Goal: Navigation & Orientation: Find specific page/section

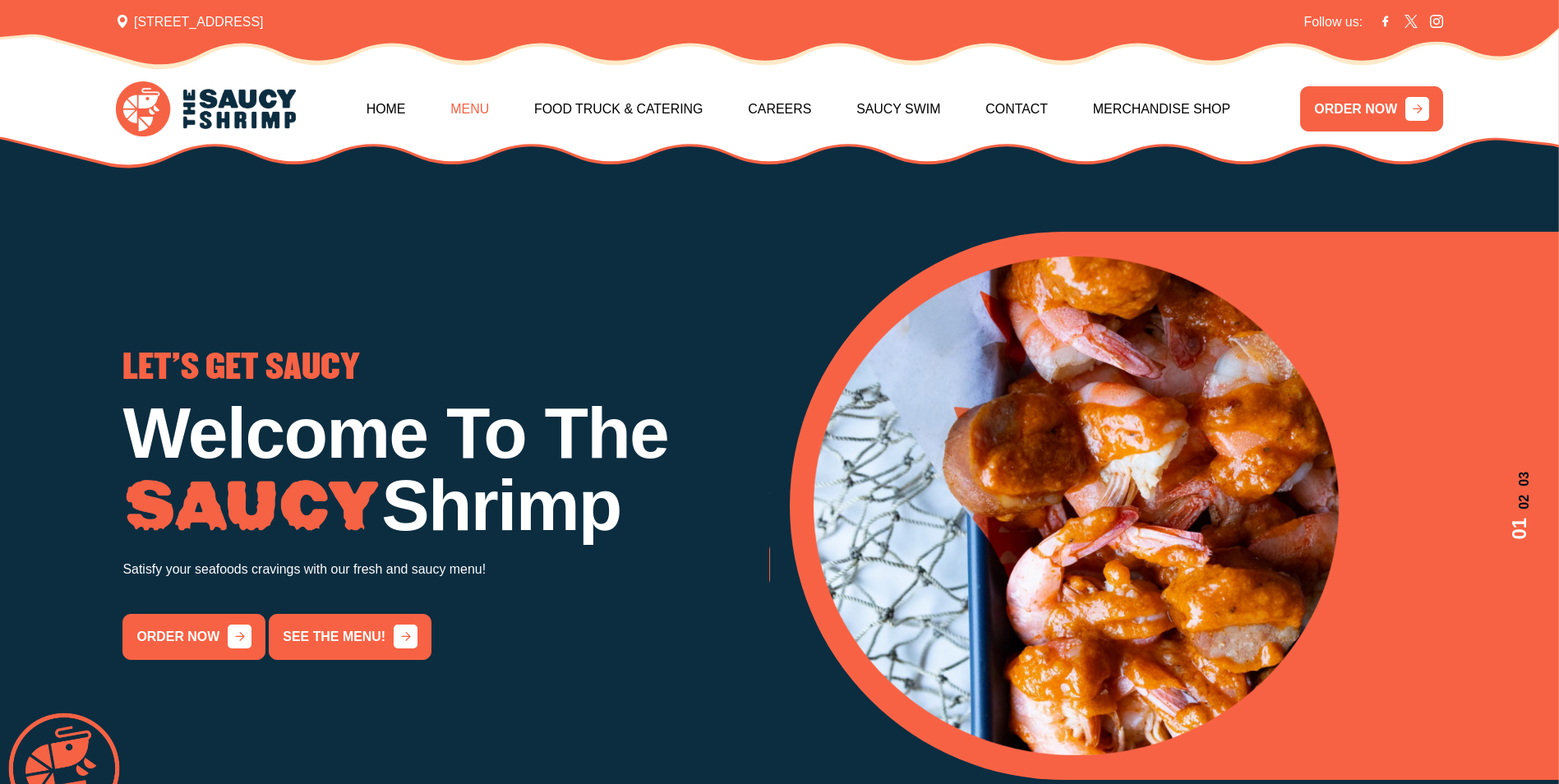
click at [489, 107] on link "Menu" at bounding box center [469, 109] width 38 height 71
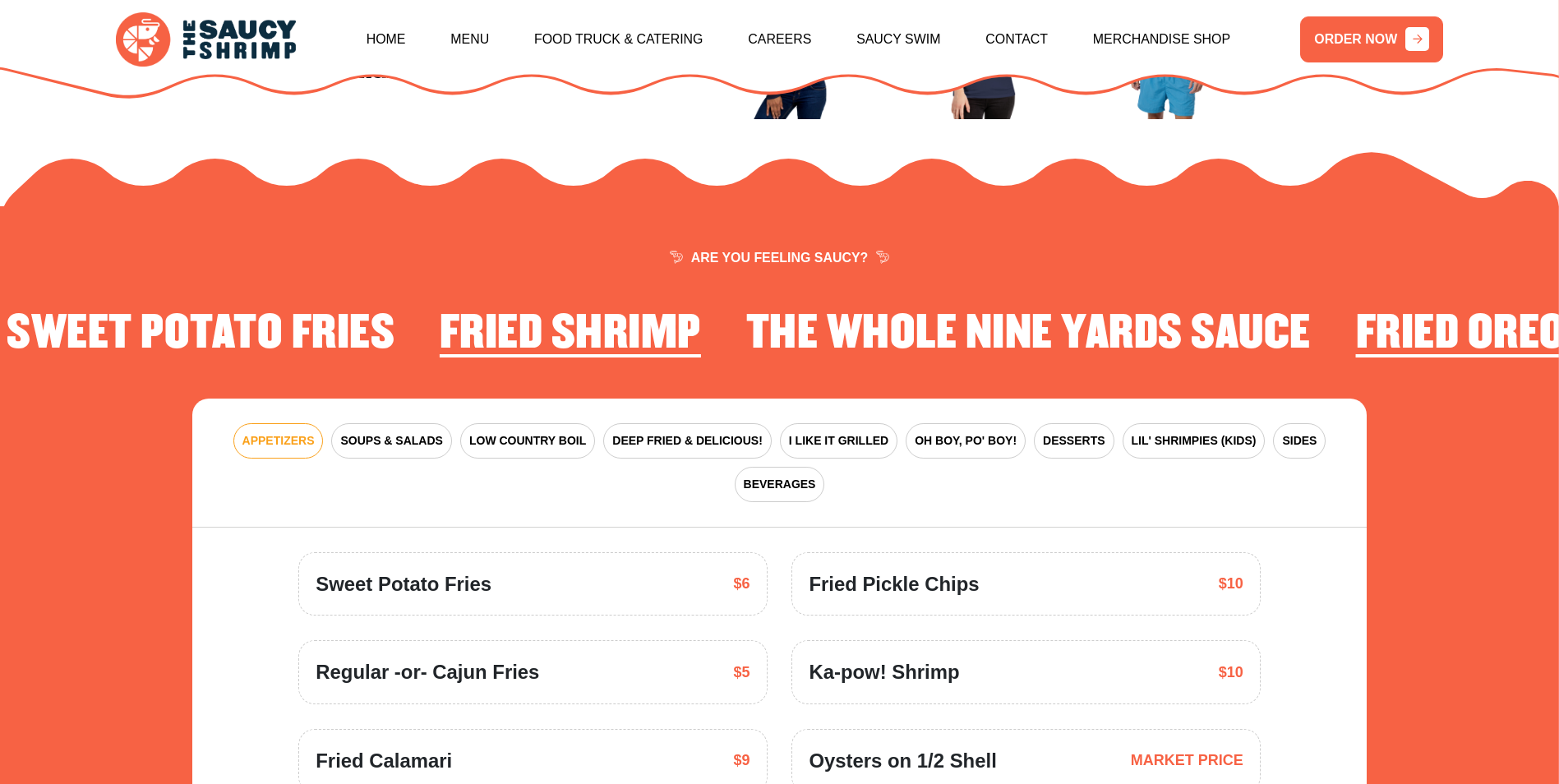
scroll to position [2413, 0]
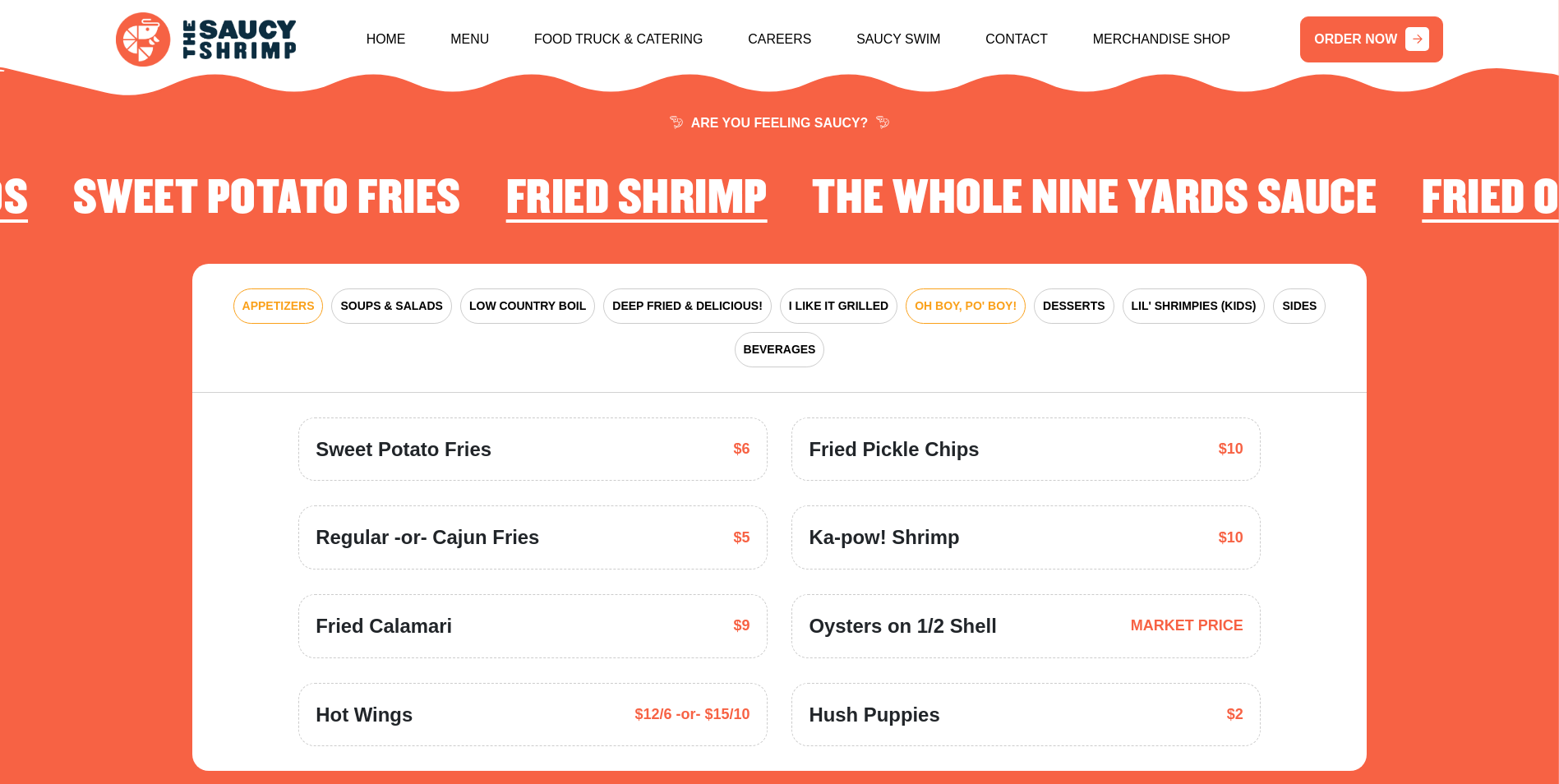
click at [915, 298] on span "OH BOY, PO' BOY!" at bounding box center [965, 306] width 102 height 17
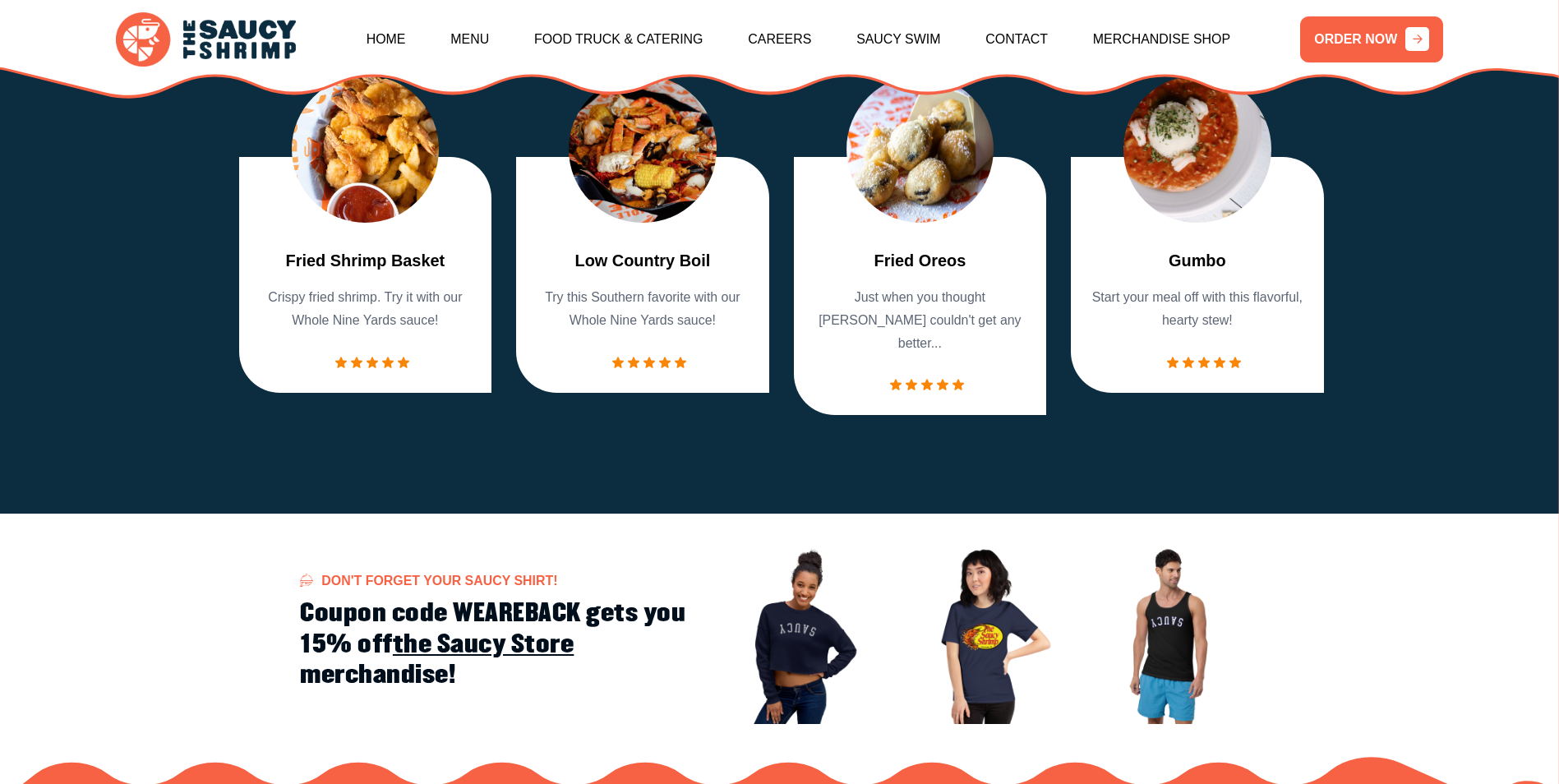
scroll to position [2249, 0]
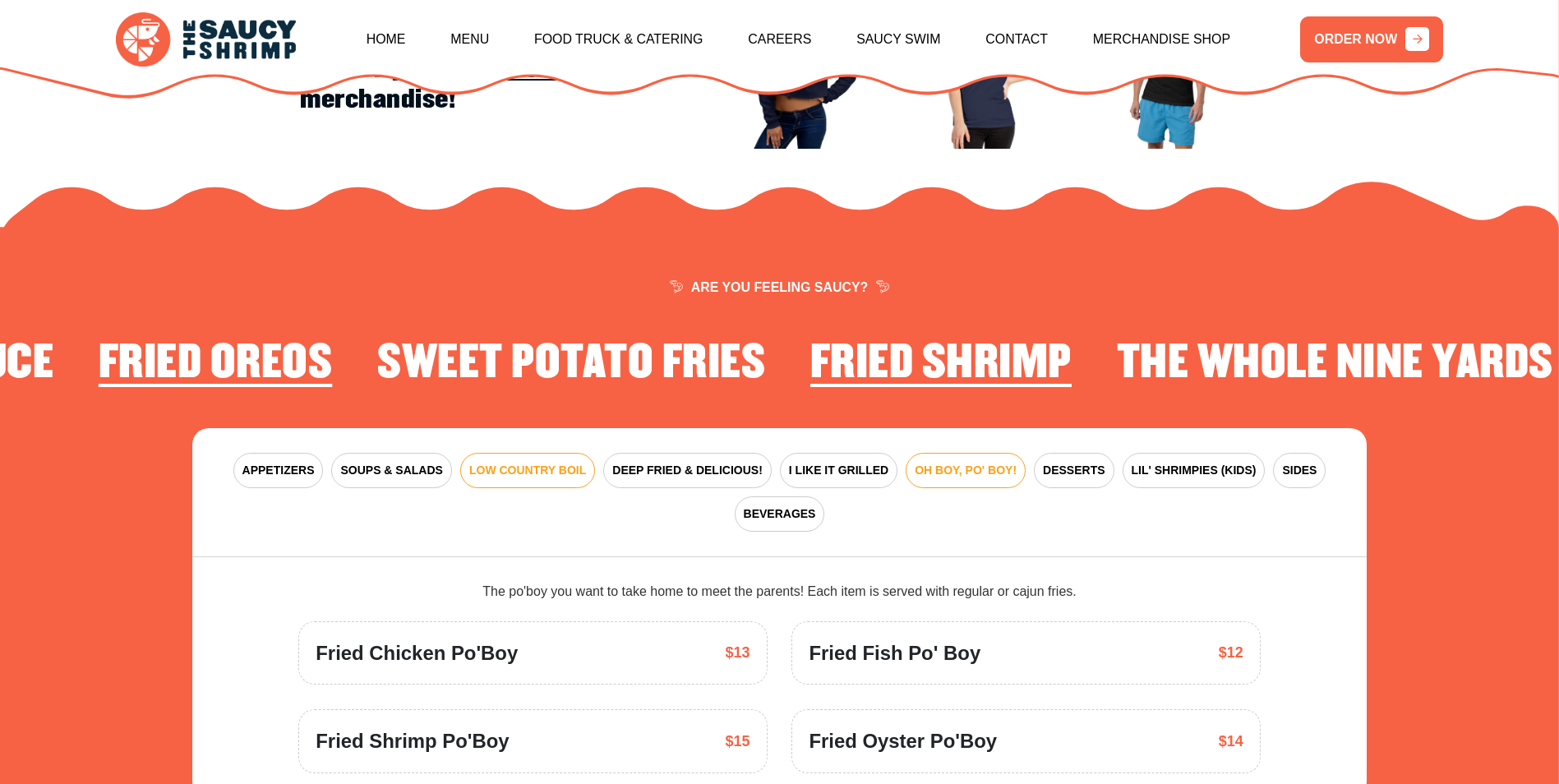
click at [528, 462] on span "LOW COUNTRY BOIL" at bounding box center [527, 470] width 117 height 17
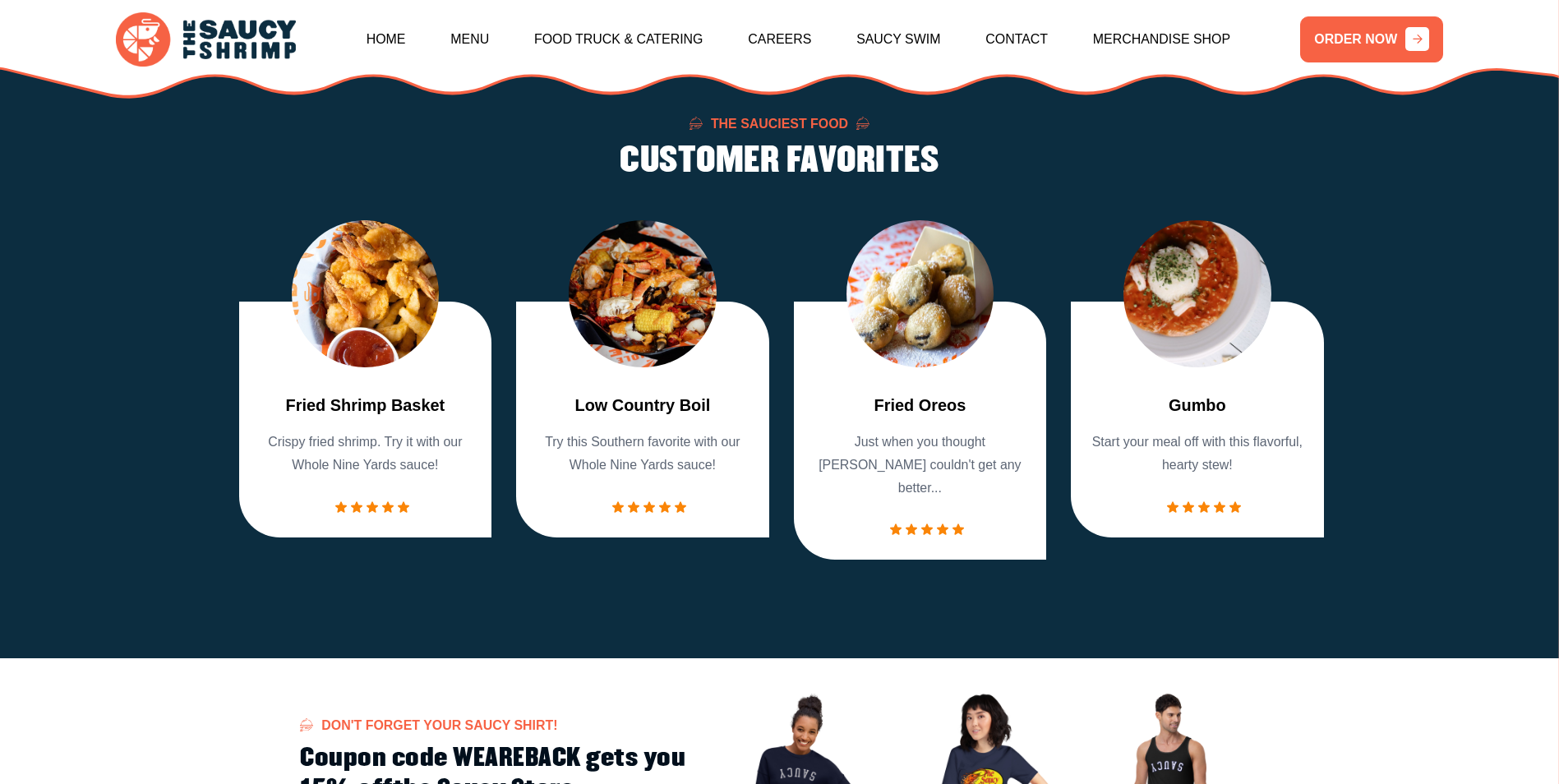
scroll to position [1674, 0]
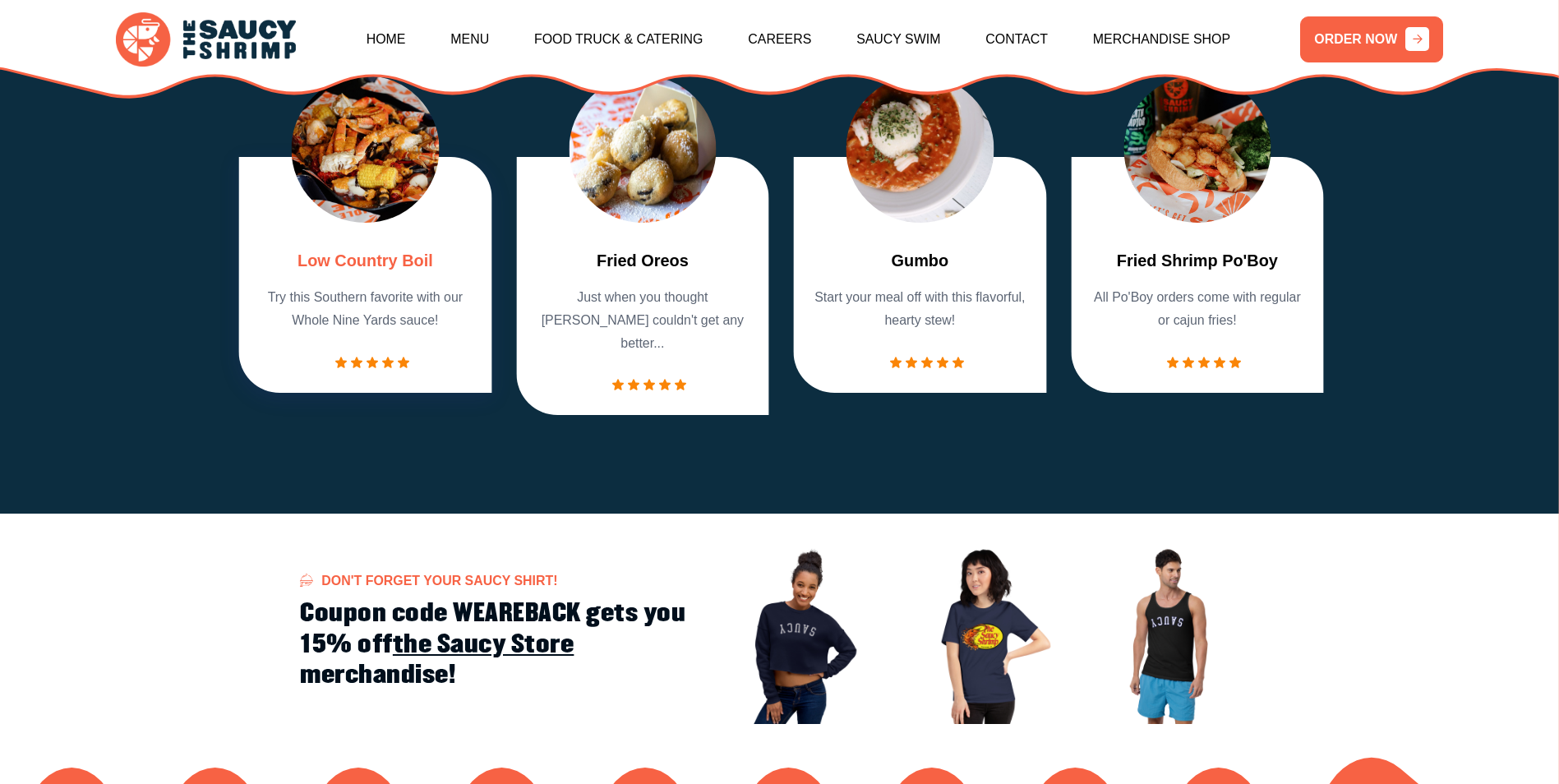
click at [361, 267] on link "Low Country Boil" at bounding box center [365, 261] width 136 height 25
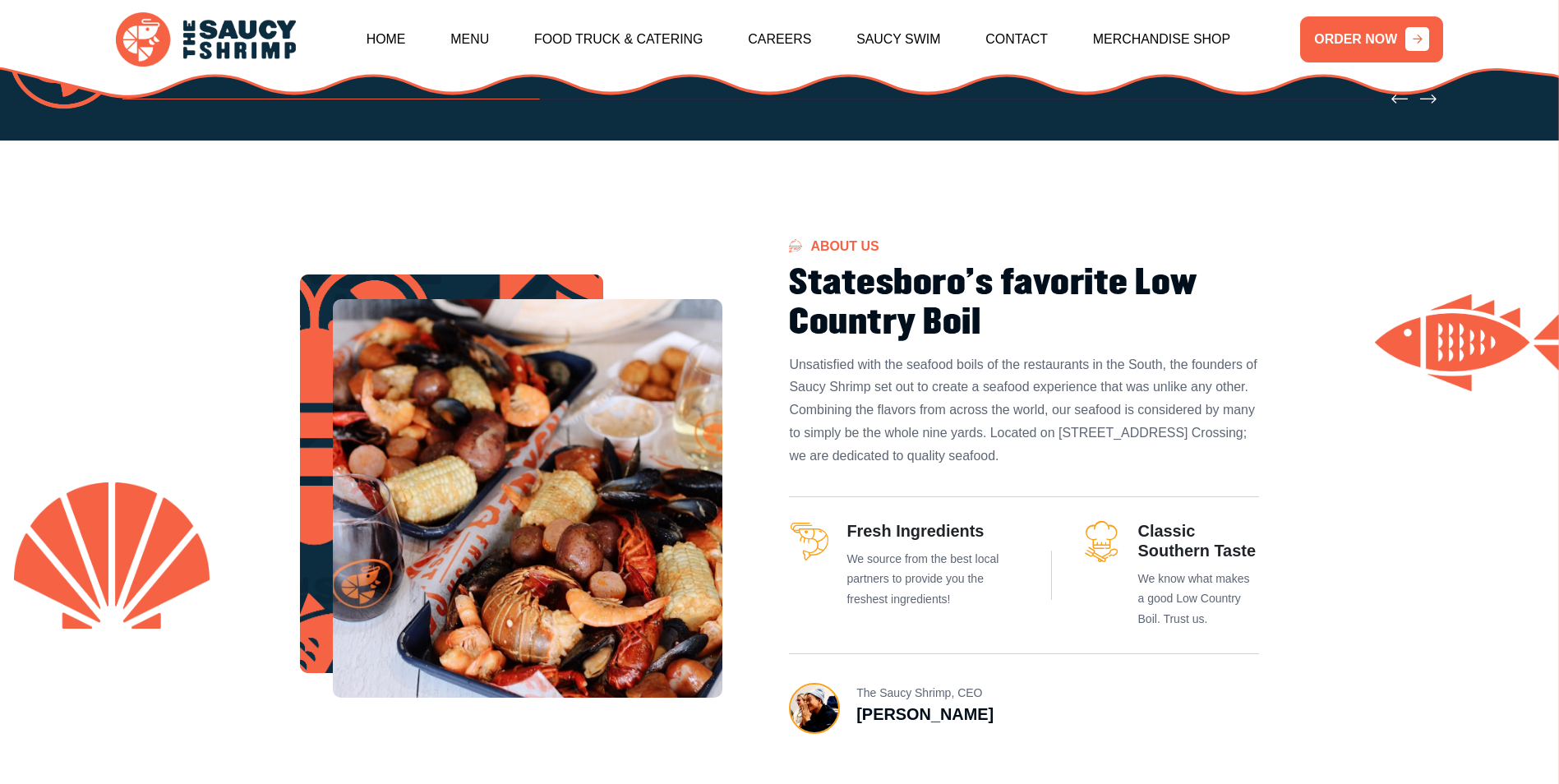
scroll to position [688, 0]
